Goal: Obtain resource: Obtain resource

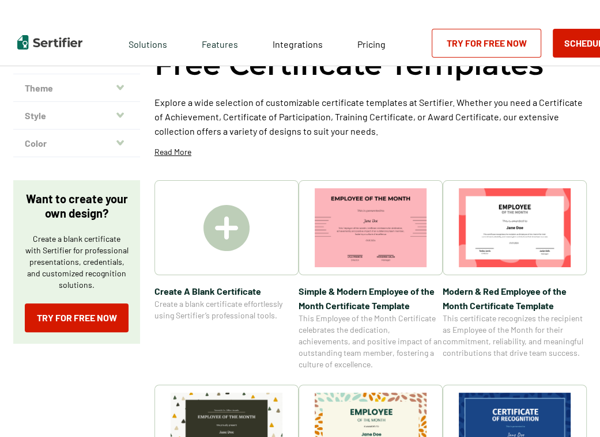
scroll to position [173, 0]
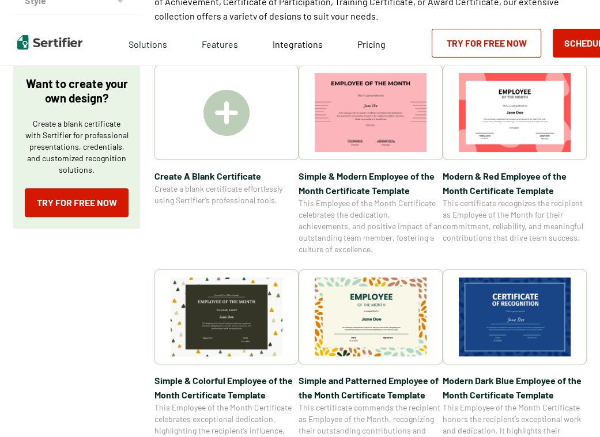
click at [233, 132] on img at bounding box center [226, 113] width 46 height 46
click at [189, 130] on div at bounding box center [226, 112] width 144 height 95
click at [227, 146] on div at bounding box center [226, 112] width 144 height 95
click at [370, 100] on img at bounding box center [371, 112] width 112 height 79
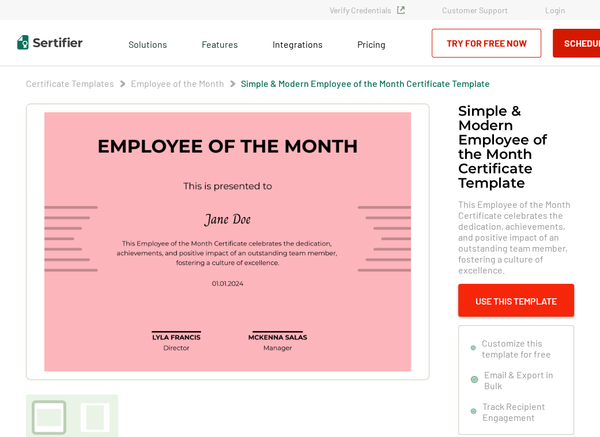
click at [503, 299] on button "Use This Template" at bounding box center [516, 300] width 116 height 33
click at [533, 298] on button "Use This Template" at bounding box center [516, 300] width 116 height 33
